Goal: Navigation & Orientation: Find specific page/section

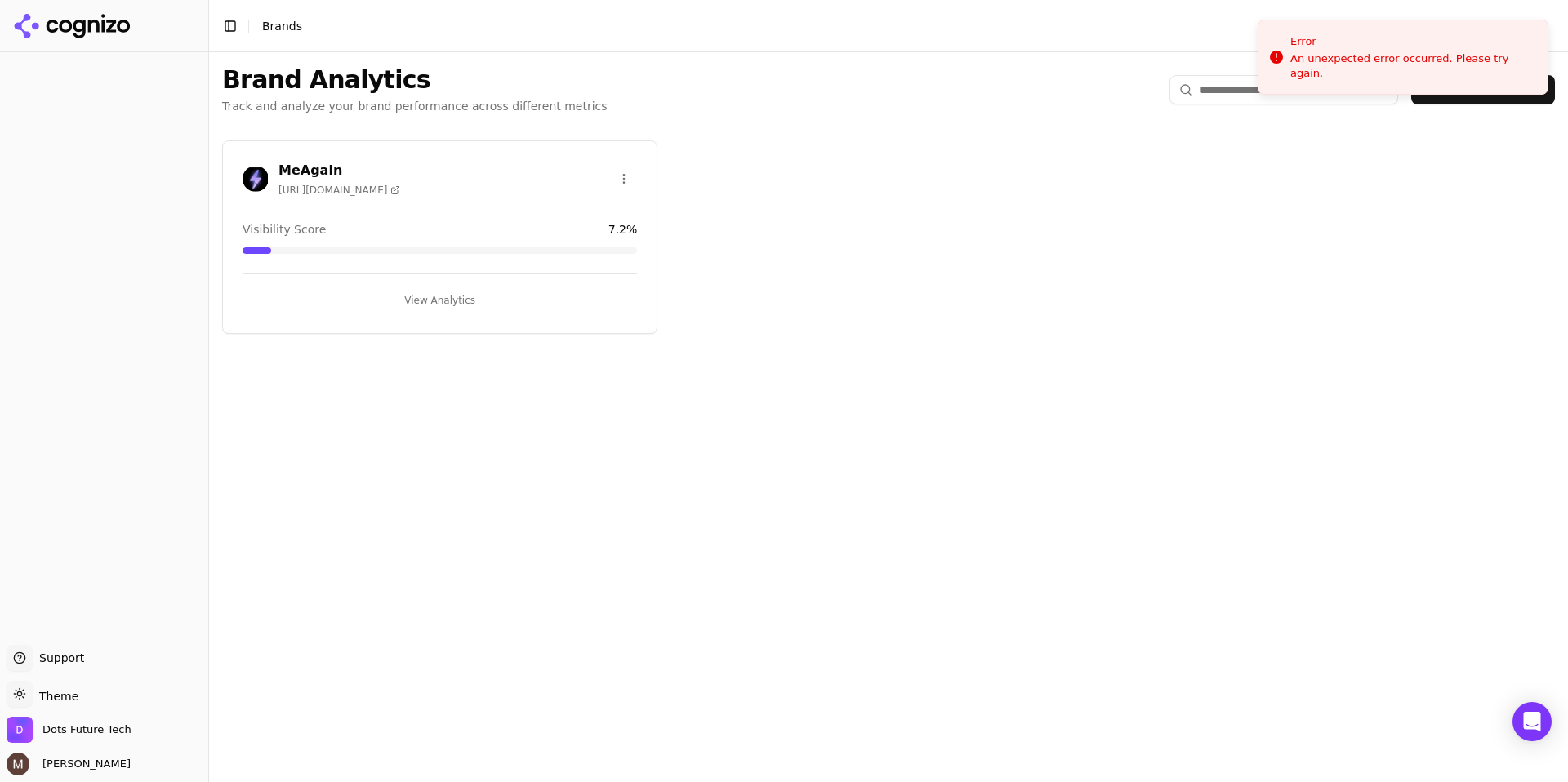
click at [294, 161] on h3 "MeAgain" at bounding box center [339, 171] width 122 height 20
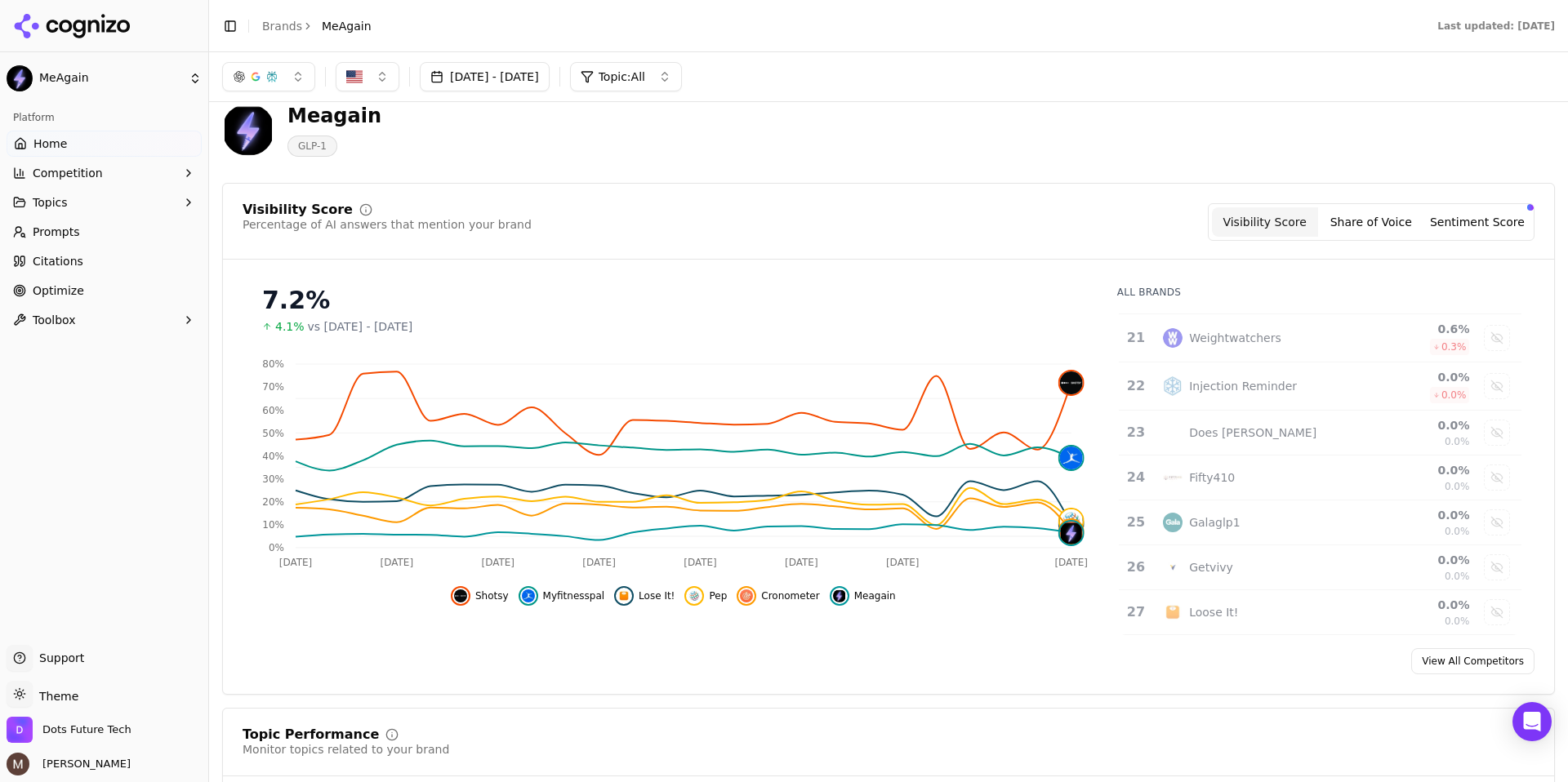
scroll to position [958, 0]
